Goal: Transaction & Acquisition: Book appointment/travel/reservation

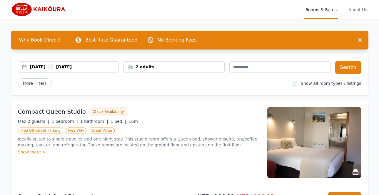
click at [220, 164] on div "Compact Queen Studio Check Availability Max 2 guests | 1 bedroom | 1 bathroom |…" at bounding box center [139, 142] width 242 height 71
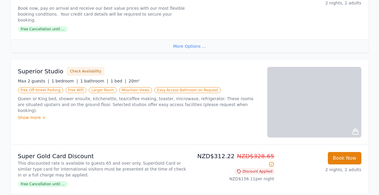
scroll to position [259, 0]
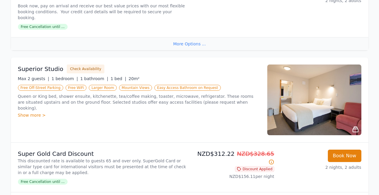
click at [373, 25] on div "Why Book Direct? Best Rate Guaranteed No Booking Fees Dismiss Dismiss [DATE] [D…" at bounding box center [189, 139] width 376 height 758
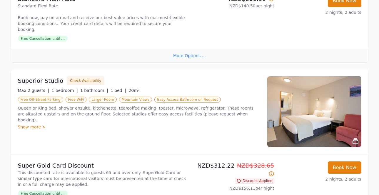
scroll to position [235, 0]
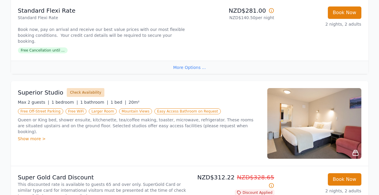
click at [77, 88] on button "Check Availability" at bounding box center [86, 92] width 38 height 9
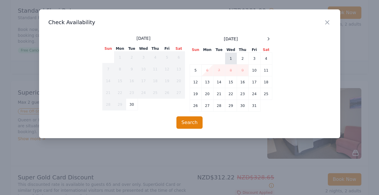
click at [232, 60] on td "1" at bounding box center [231, 59] width 12 height 12
click at [252, 59] on td "3" at bounding box center [254, 59] width 12 height 12
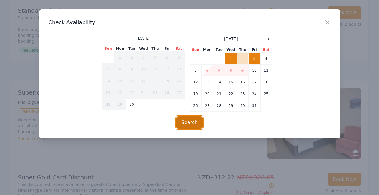
click at [196, 122] on button "Search" at bounding box center [189, 122] width 26 height 12
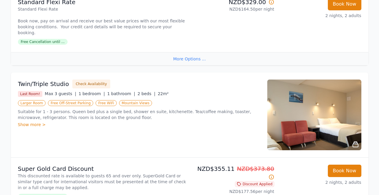
scroll to position [634, 0]
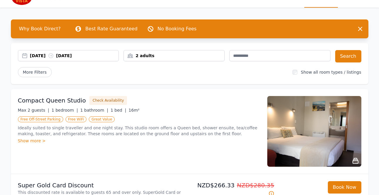
scroll to position [0, 0]
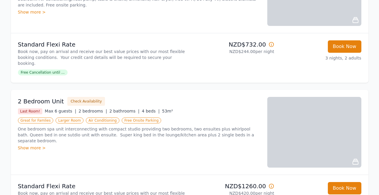
scroll to position [576, 0]
